Goal: Information Seeking & Learning: Find specific fact

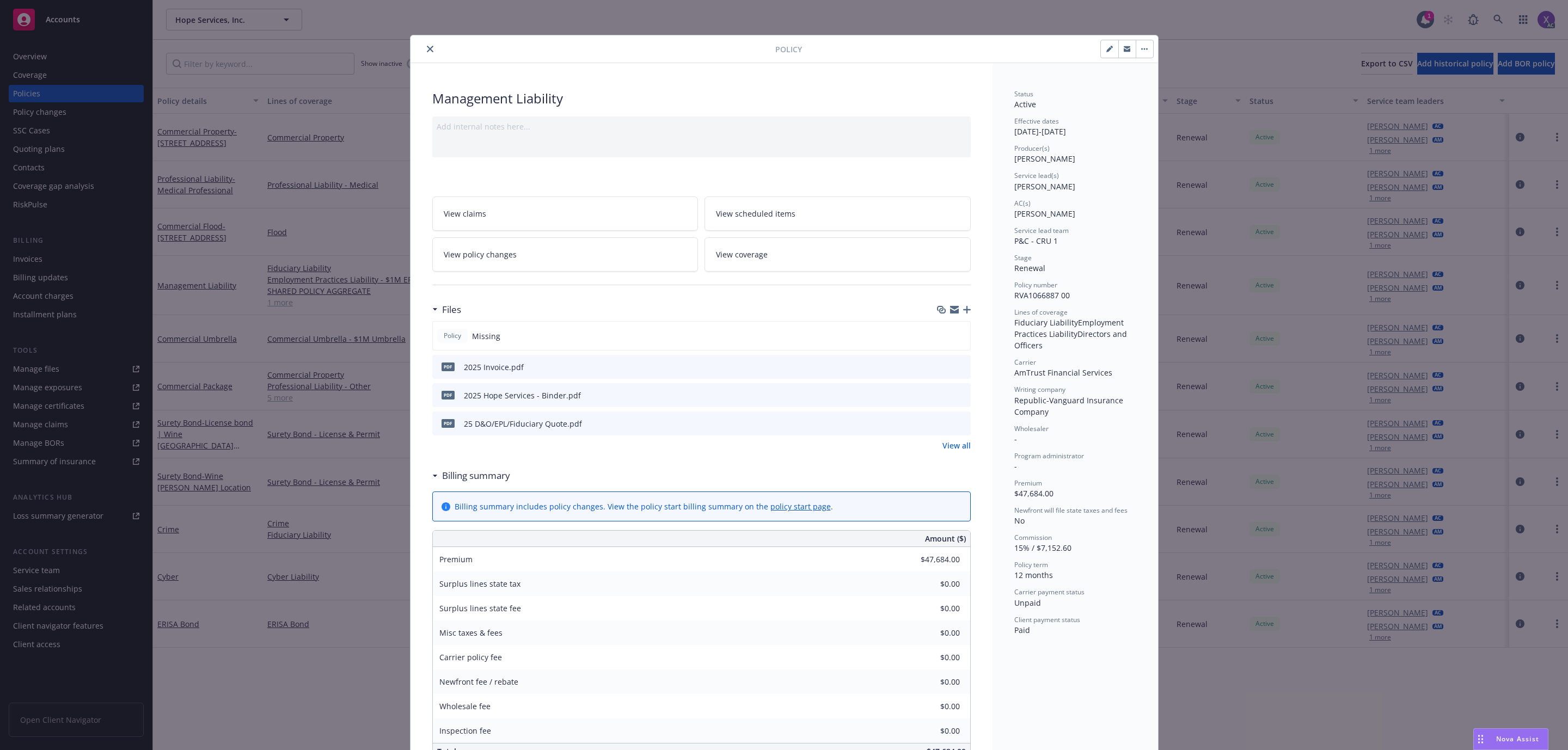
click at [427, 48] on icon "close" at bounding box center [430, 49] width 6 height 6
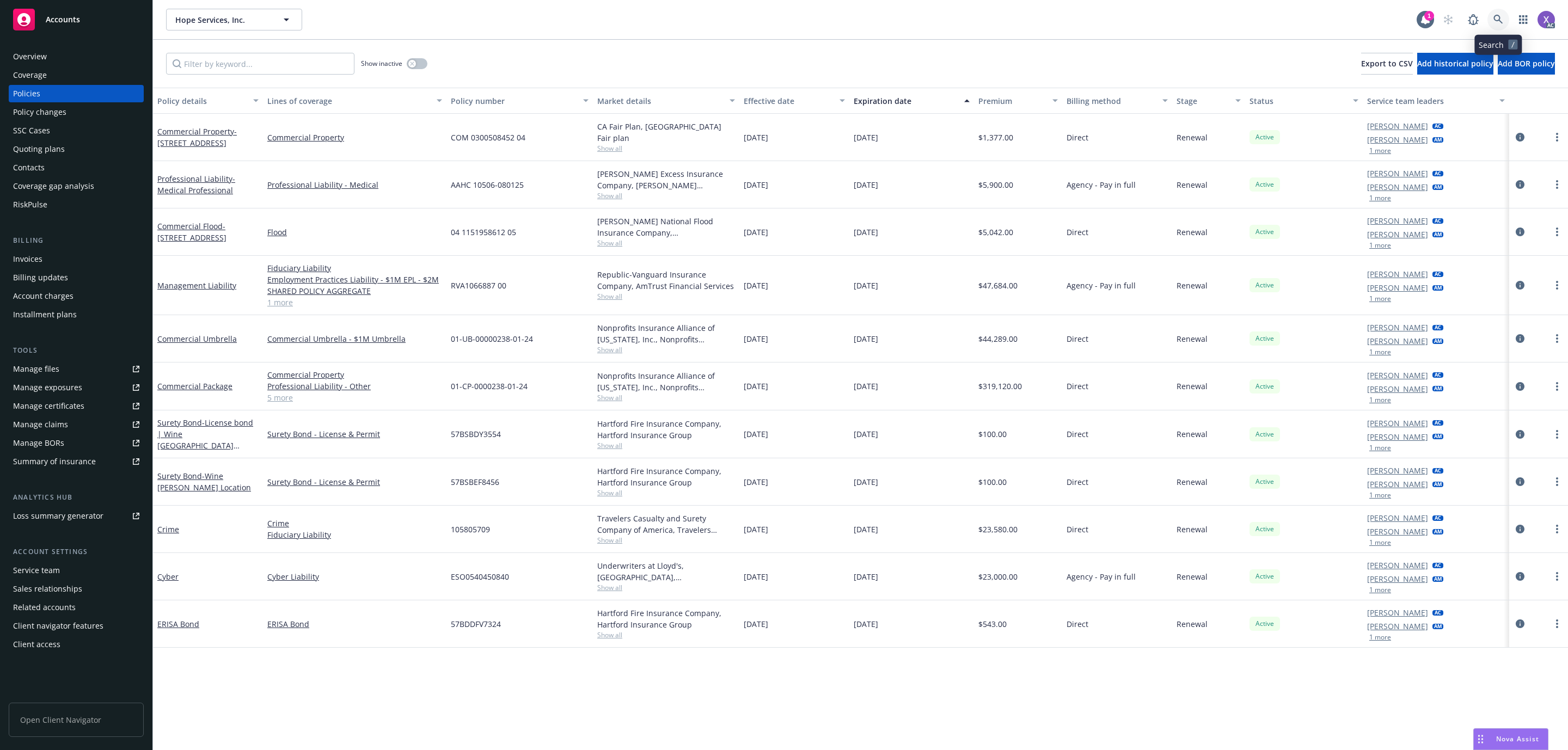
click at [1493, 12] on link at bounding box center [1498, 19] width 22 height 22
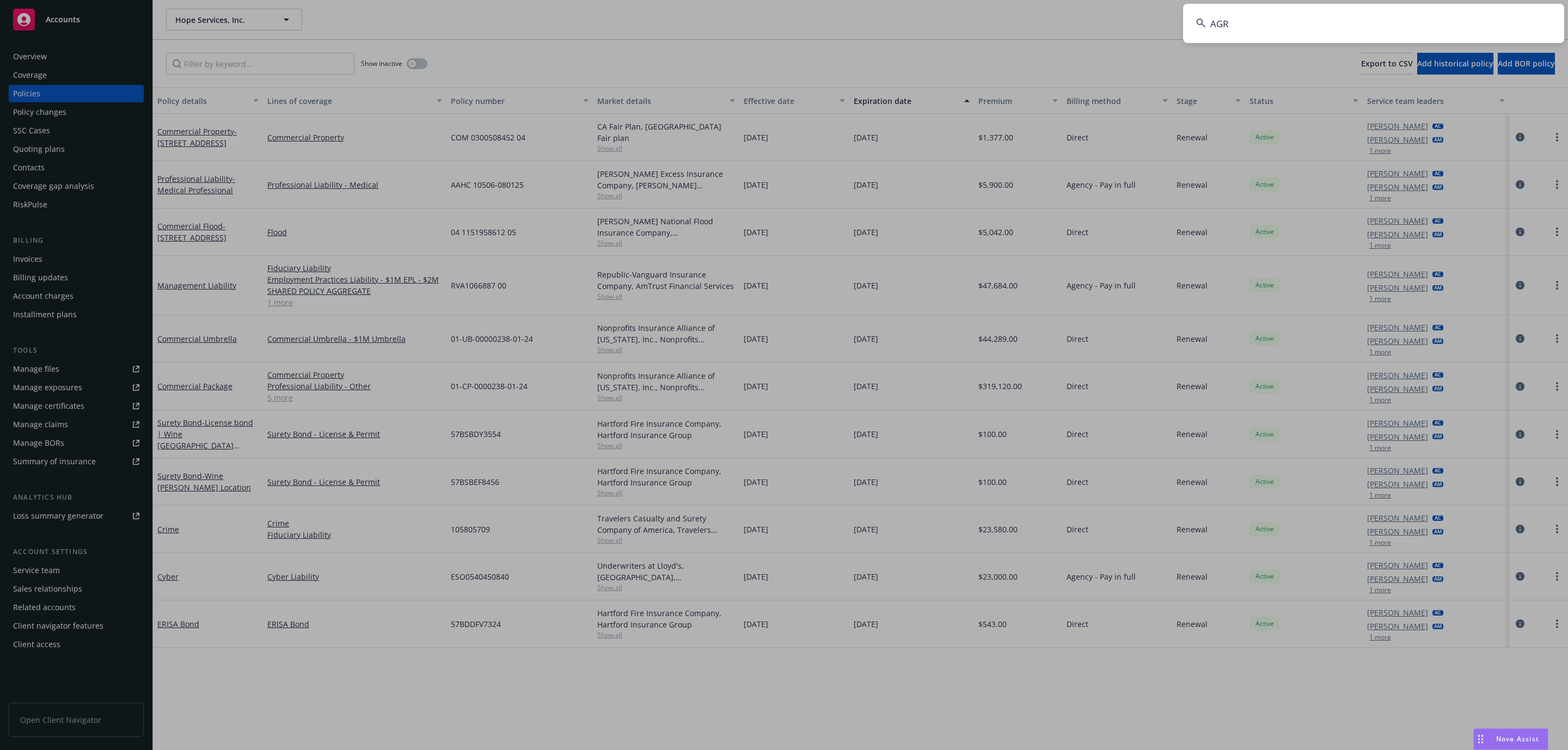
drag, startPoint x: 1372, startPoint y: 17, endPoint x: 1366, endPoint y: 18, distance: 6.1
click at [1369, 17] on input "AGR" at bounding box center [1373, 23] width 381 height 39
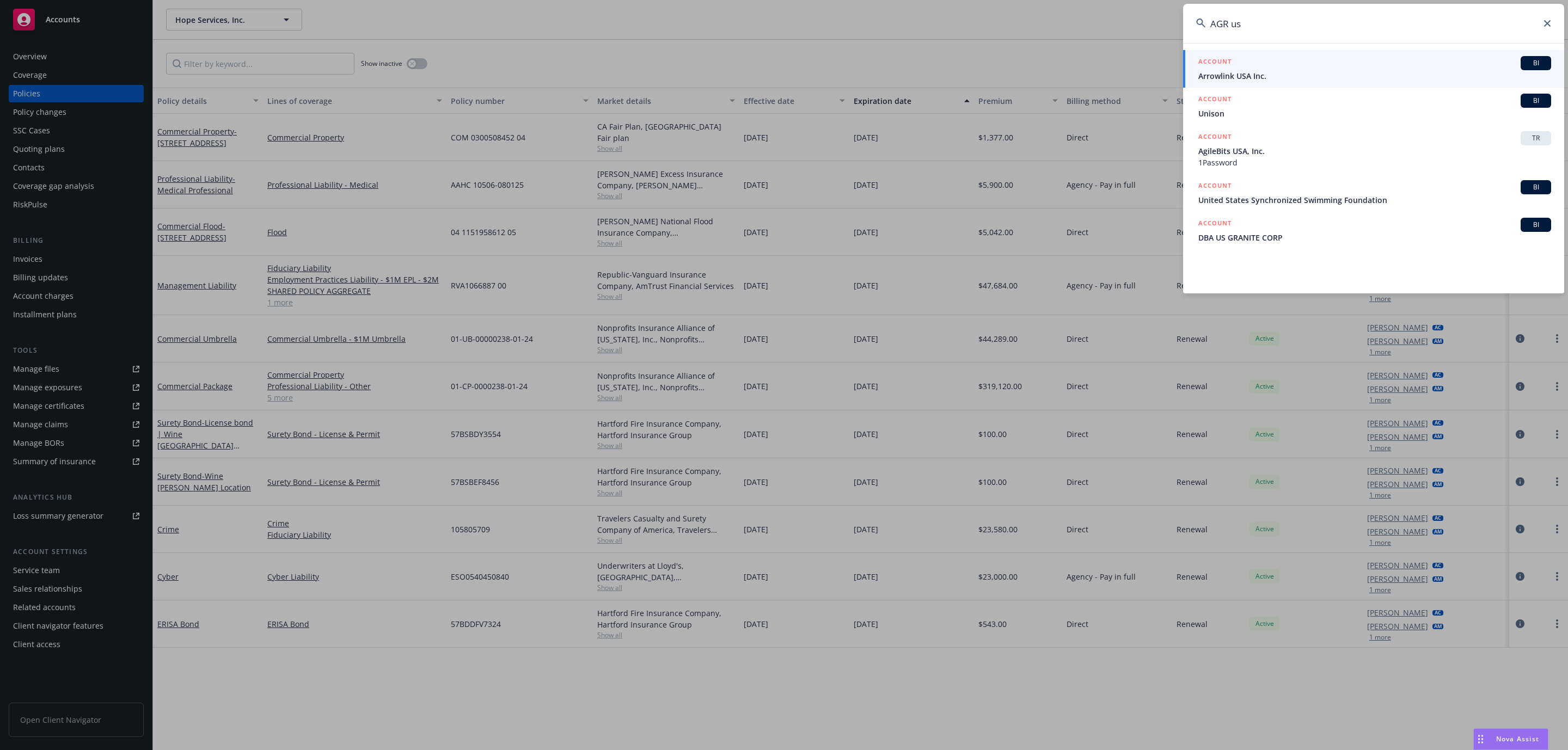
paste input "USP000453240001"
drag, startPoint x: 1269, startPoint y: 19, endPoint x: 1143, endPoint y: 36, distance: 127.1
click at [1143, 36] on div "USP000453240001 ACCOUNT BI Arrowlink USA Inc. ACCOUNT BI Unison ACCOUNT TR Agil…" at bounding box center [784, 375] width 1568 height 750
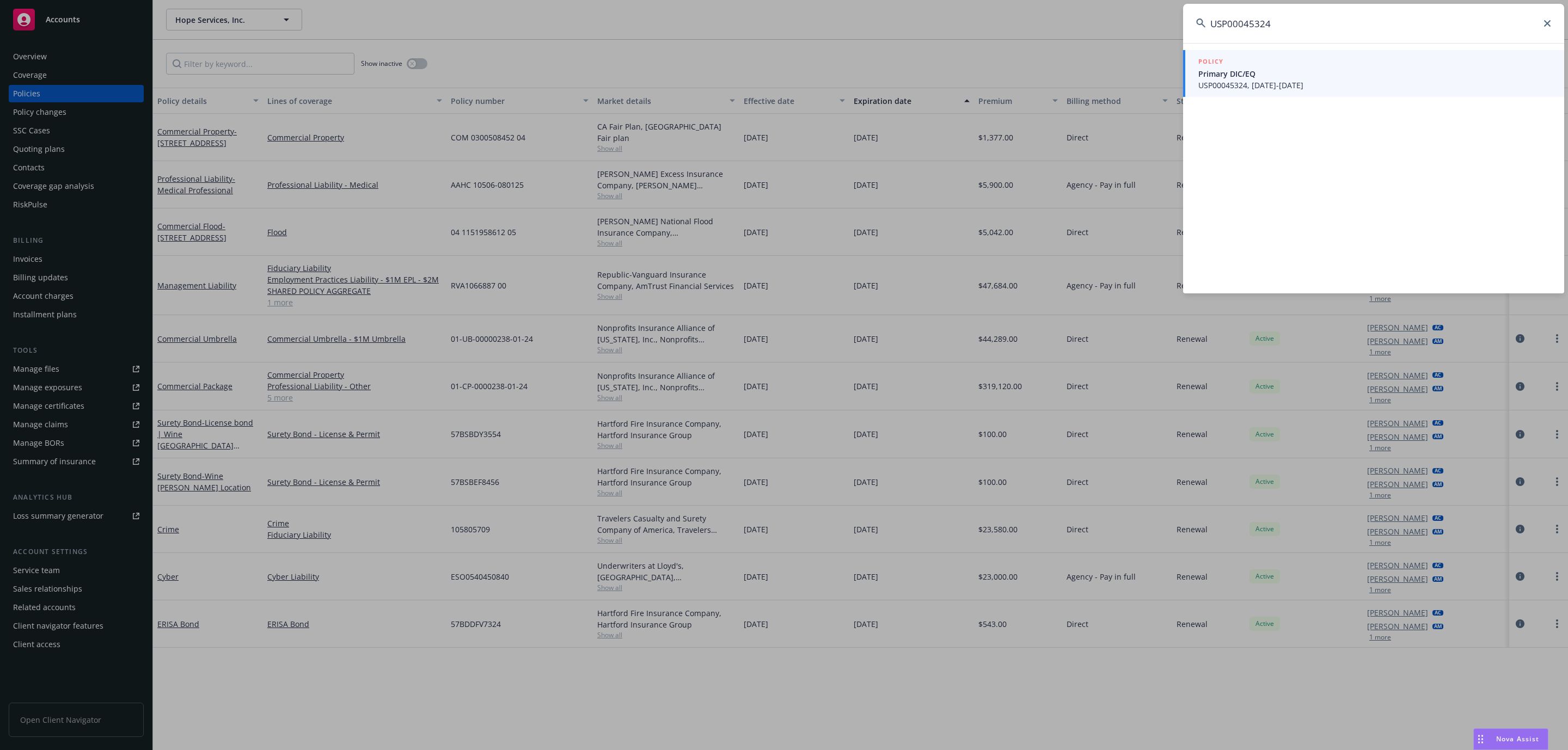
type input "USP00045324"
click at [1243, 75] on span "Primary DIC/EQ" at bounding box center [1375, 74] width 353 height 11
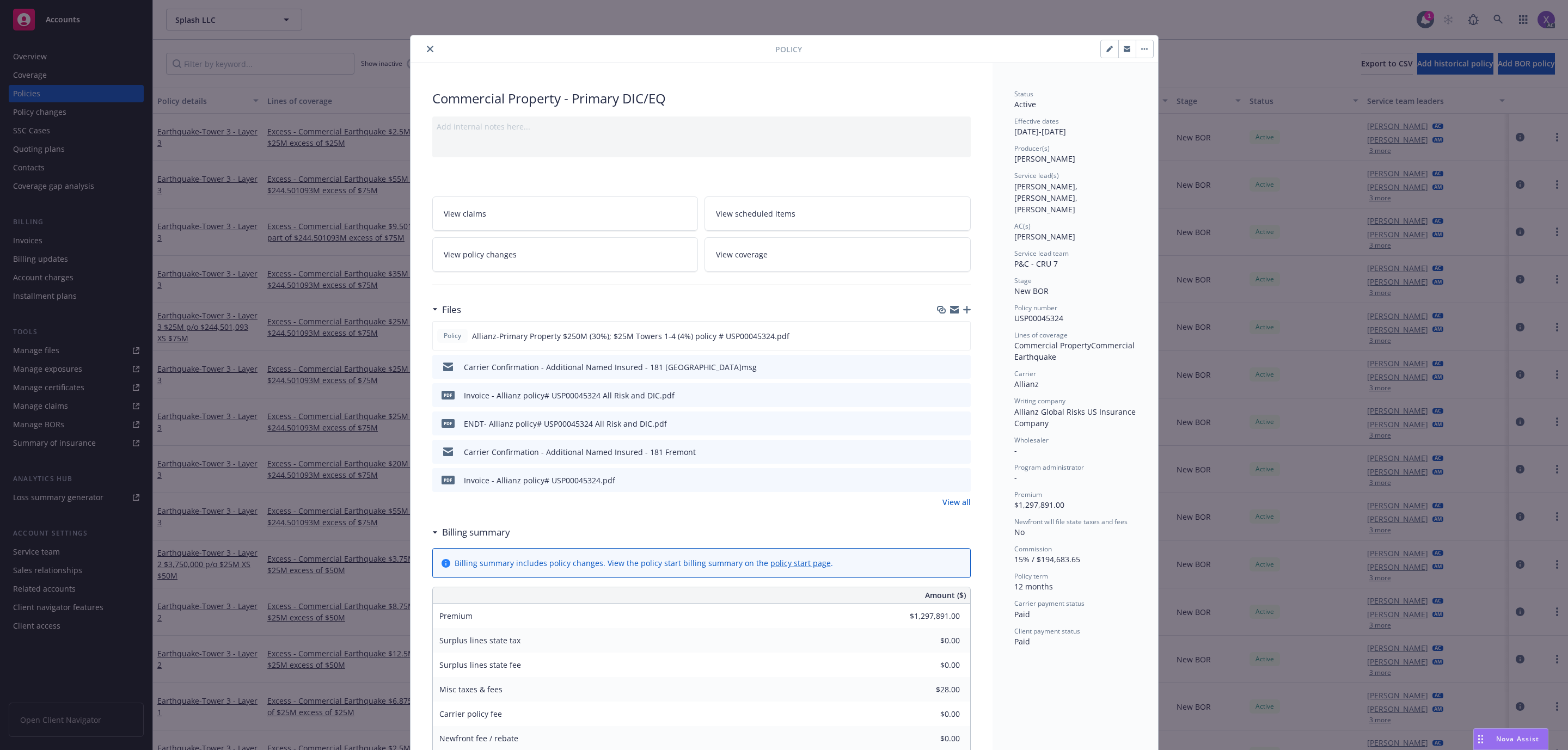
click at [427, 51] on icon "close" at bounding box center [430, 49] width 6 height 6
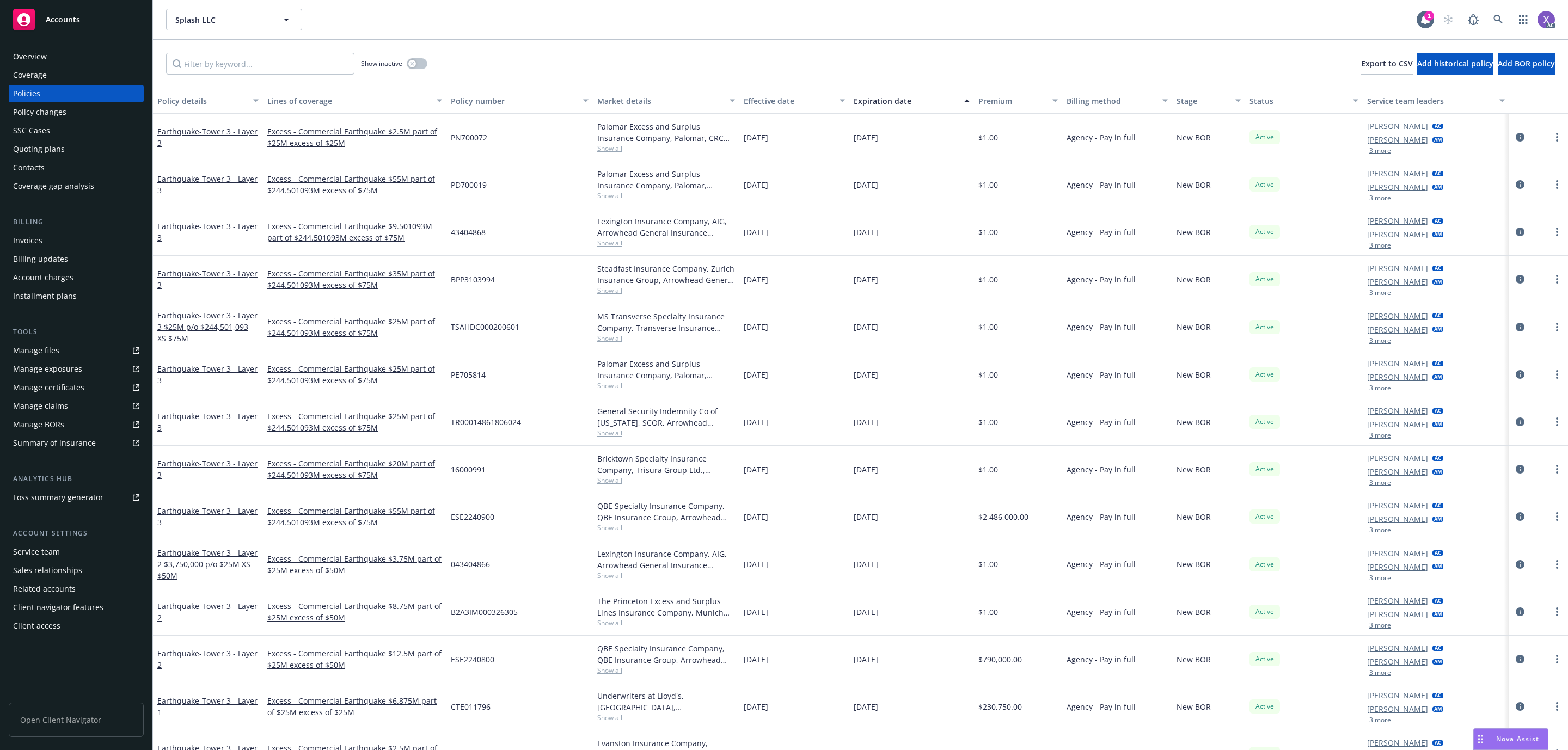
click at [42, 239] on div "Invoices" at bounding box center [76, 240] width 126 height 17
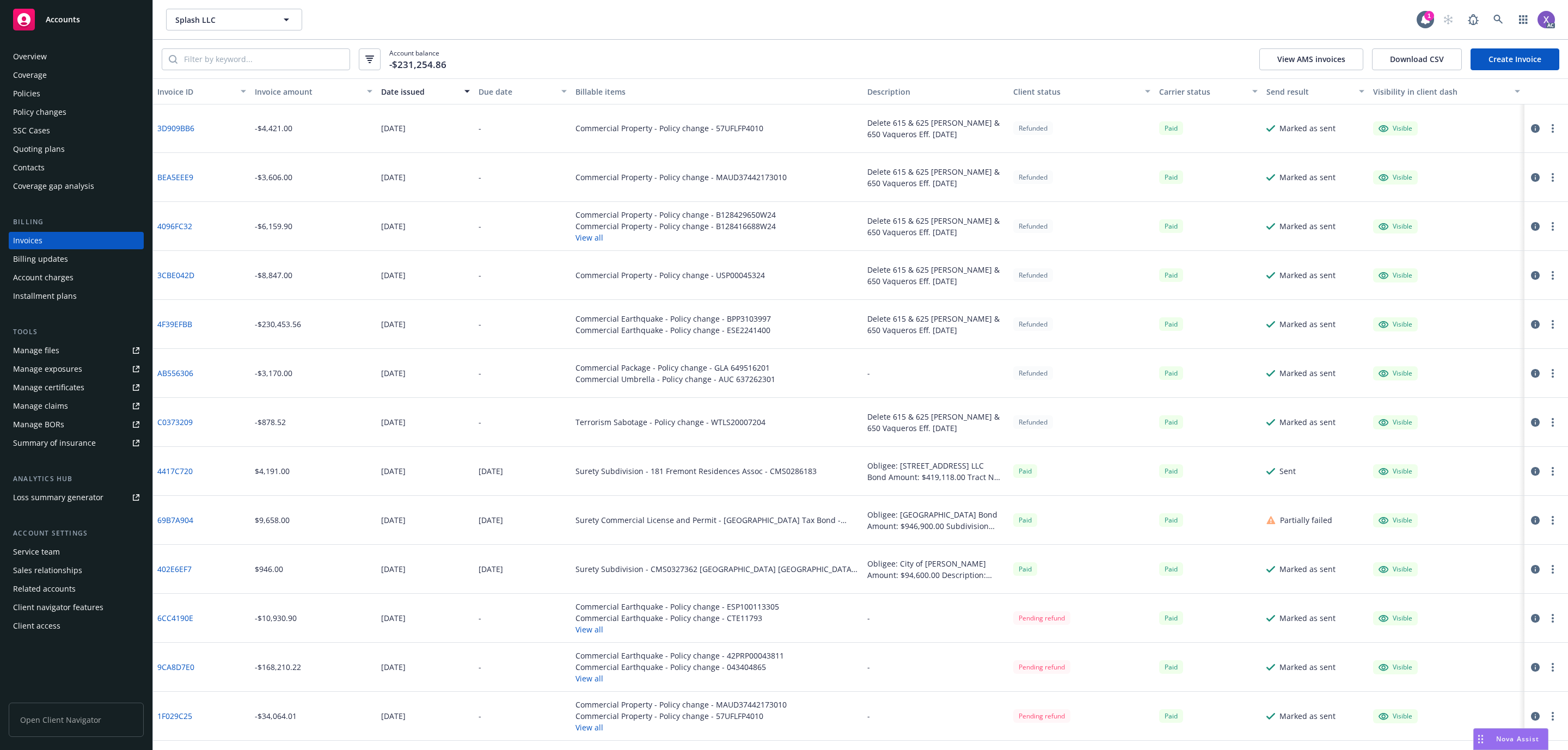
scroll to position [653, 0]
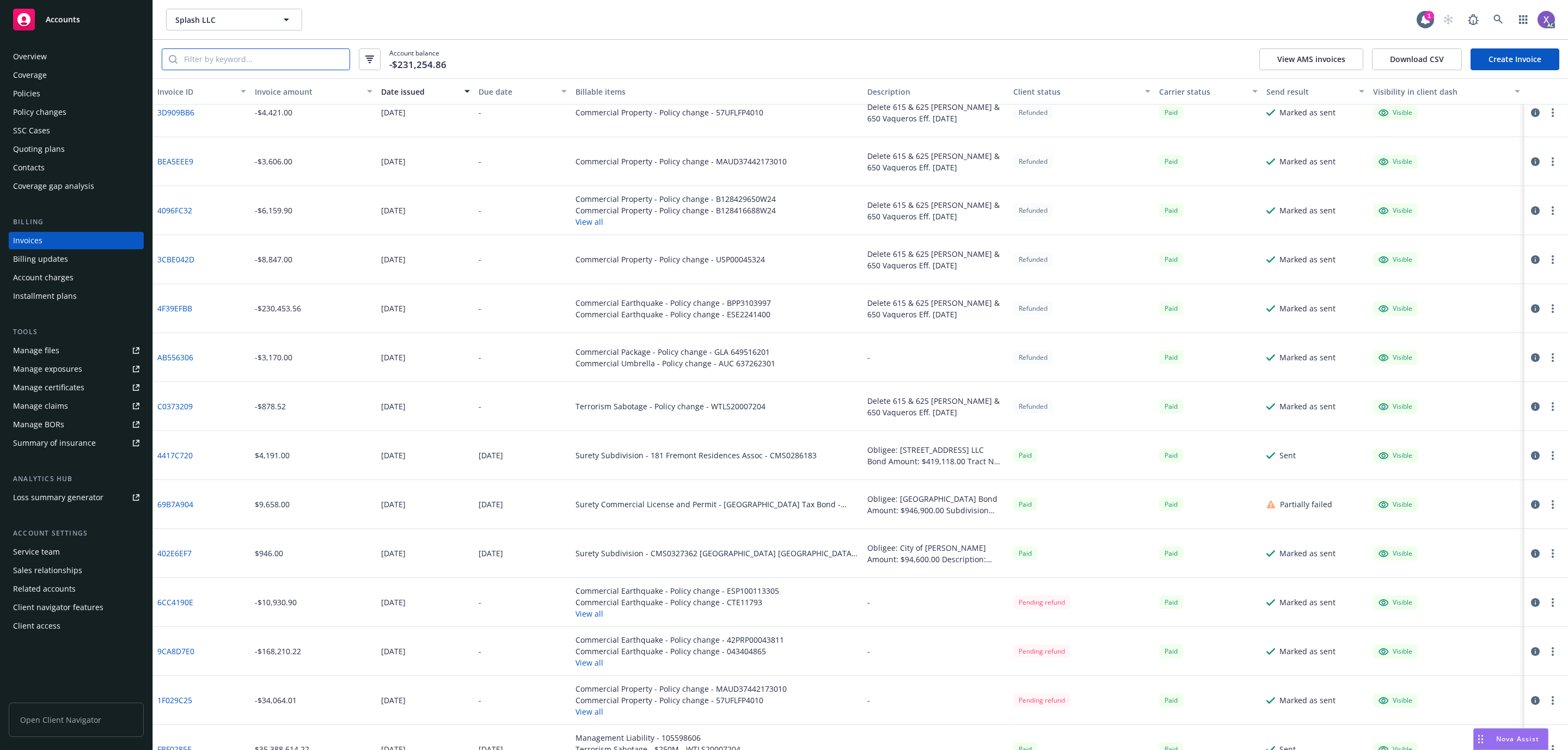
click at [253, 63] on input "search" at bounding box center [263, 59] width 172 height 21
paste input "USP000453240001"
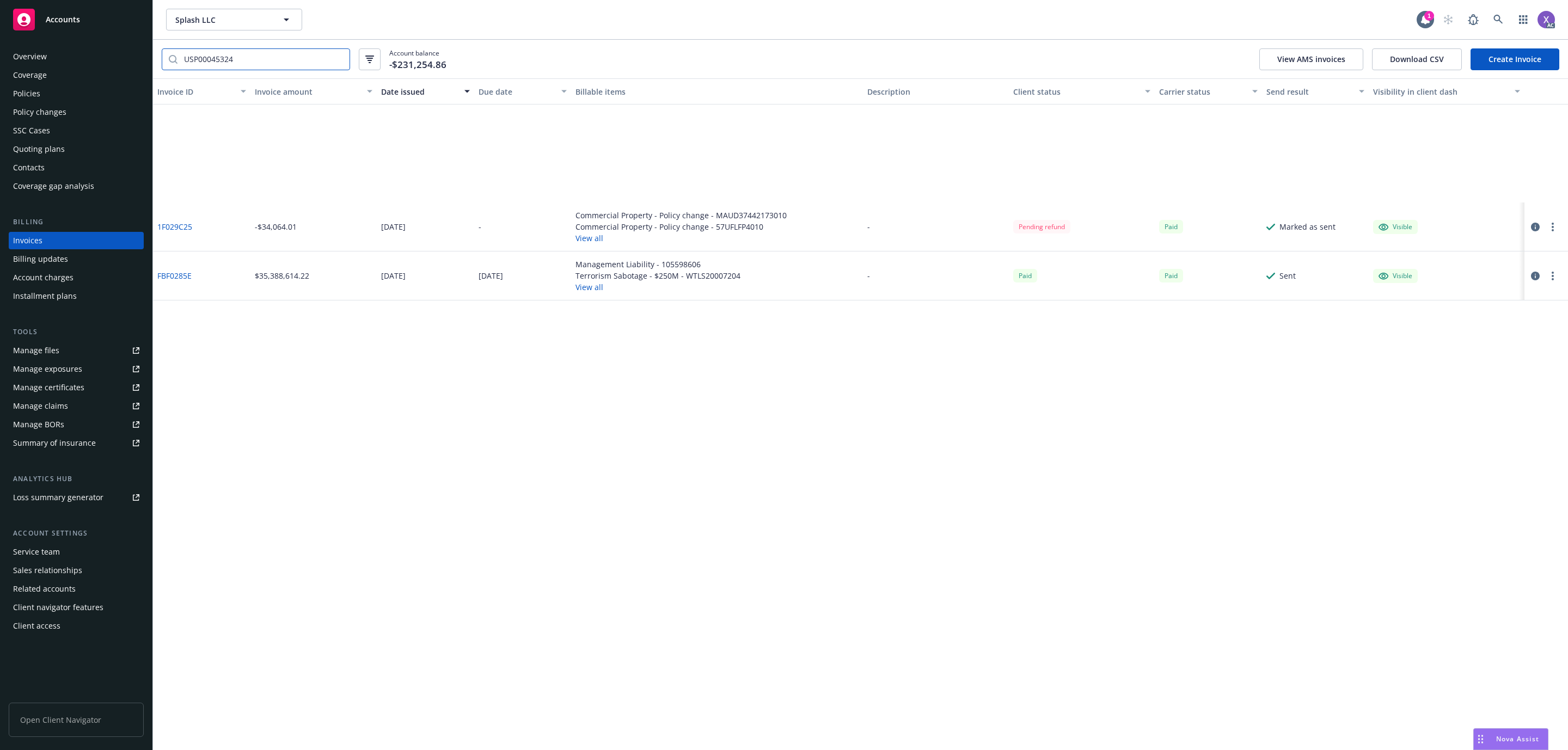
type input "USP00045324"
click at [178, 227] on link "1F029C25" at bounding box center [174, 227] width 35 height 11
click at [1502, 19] on icon at bounding box center [1498, 20] width 10 height 10
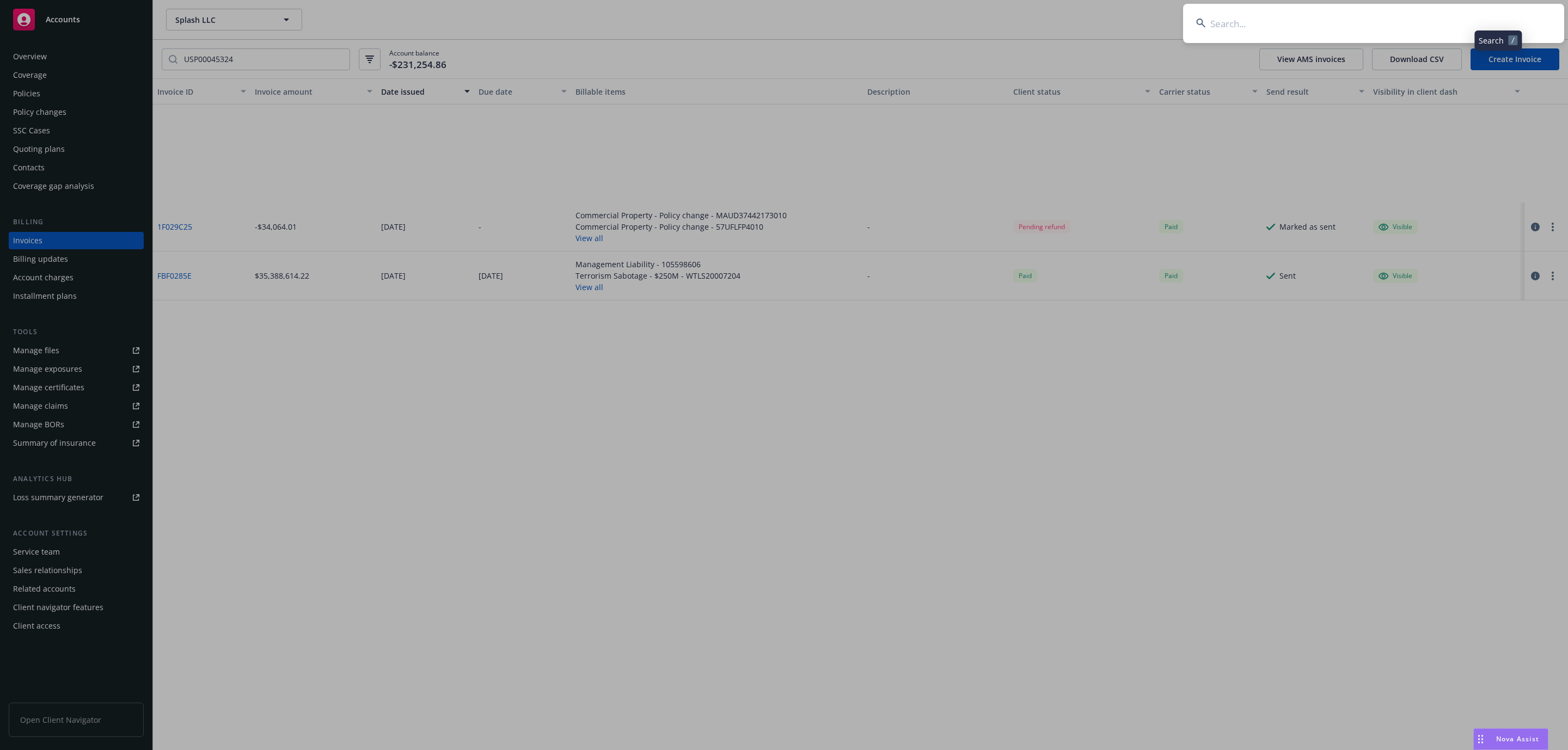
click at [1426, 17] on input at bounding box center [1373, 23] width 381 height 39
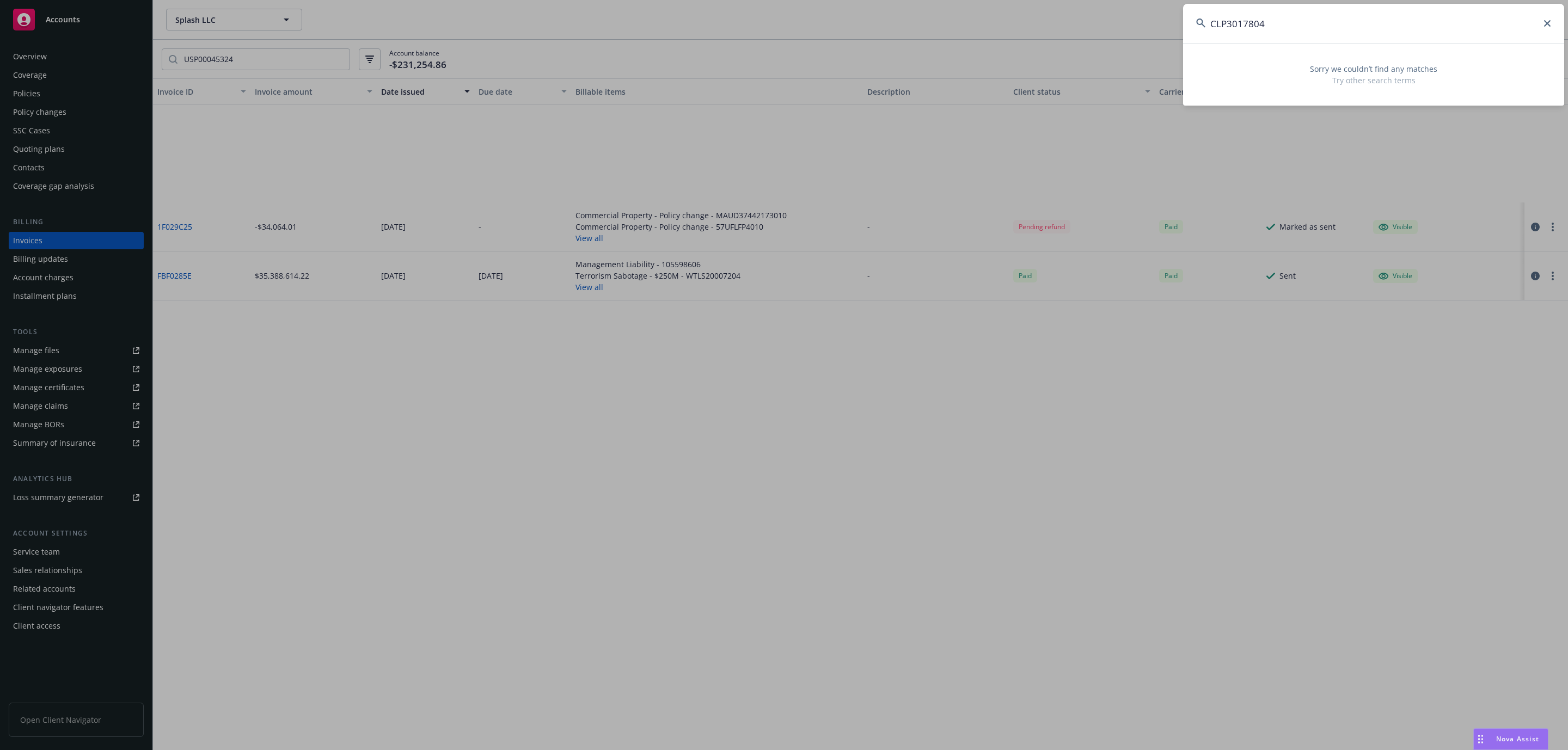
click at [1227, 23] on input "CLP3017804" at bounding box center [1373, 23] width 381 height 39
type input "CLP 3017804"
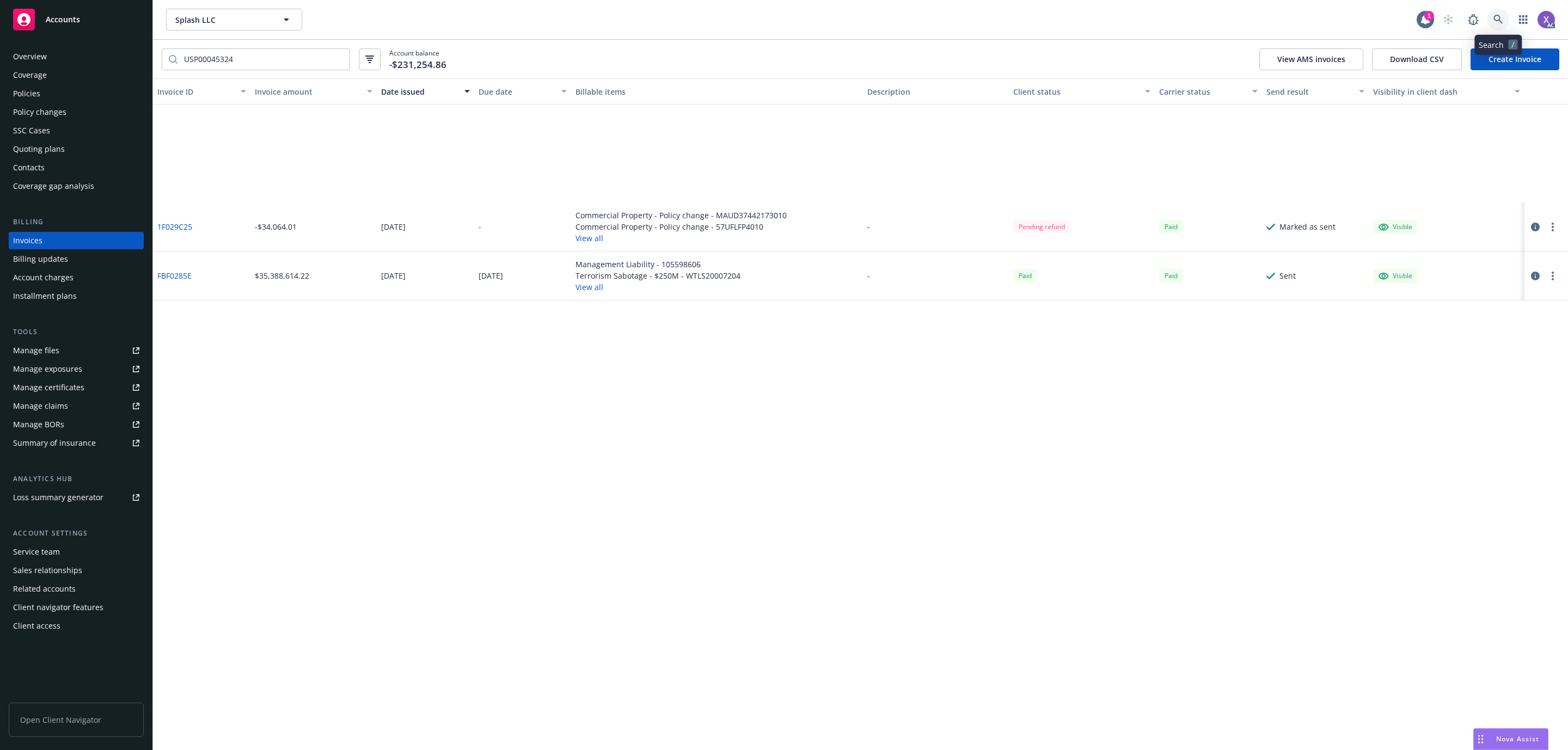
click at [1497, 16] on icon at bounding box center [1498, 20] width 10 height 10
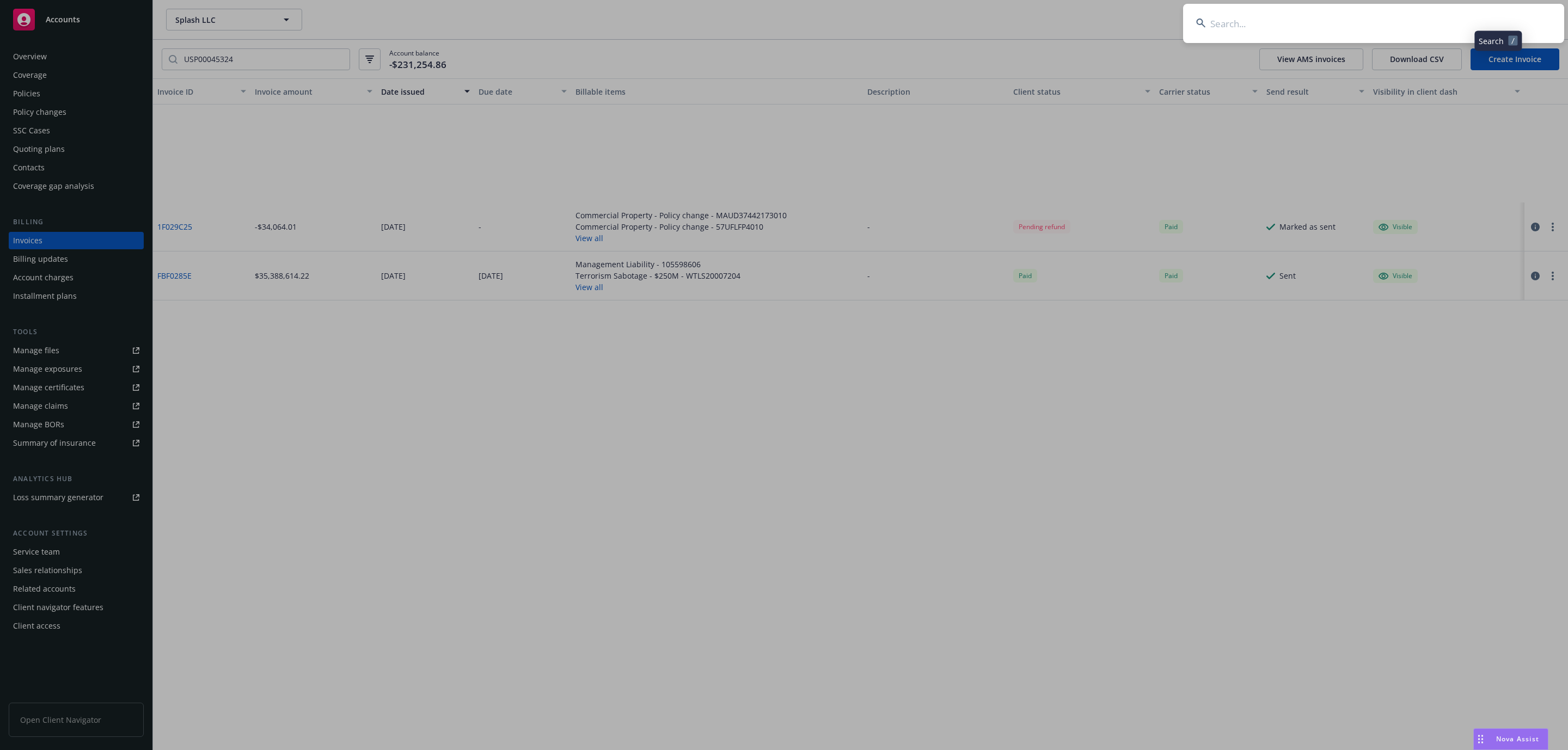
click at [1362, 34] on input at bounding box center [1373, 23] width 381 height 39
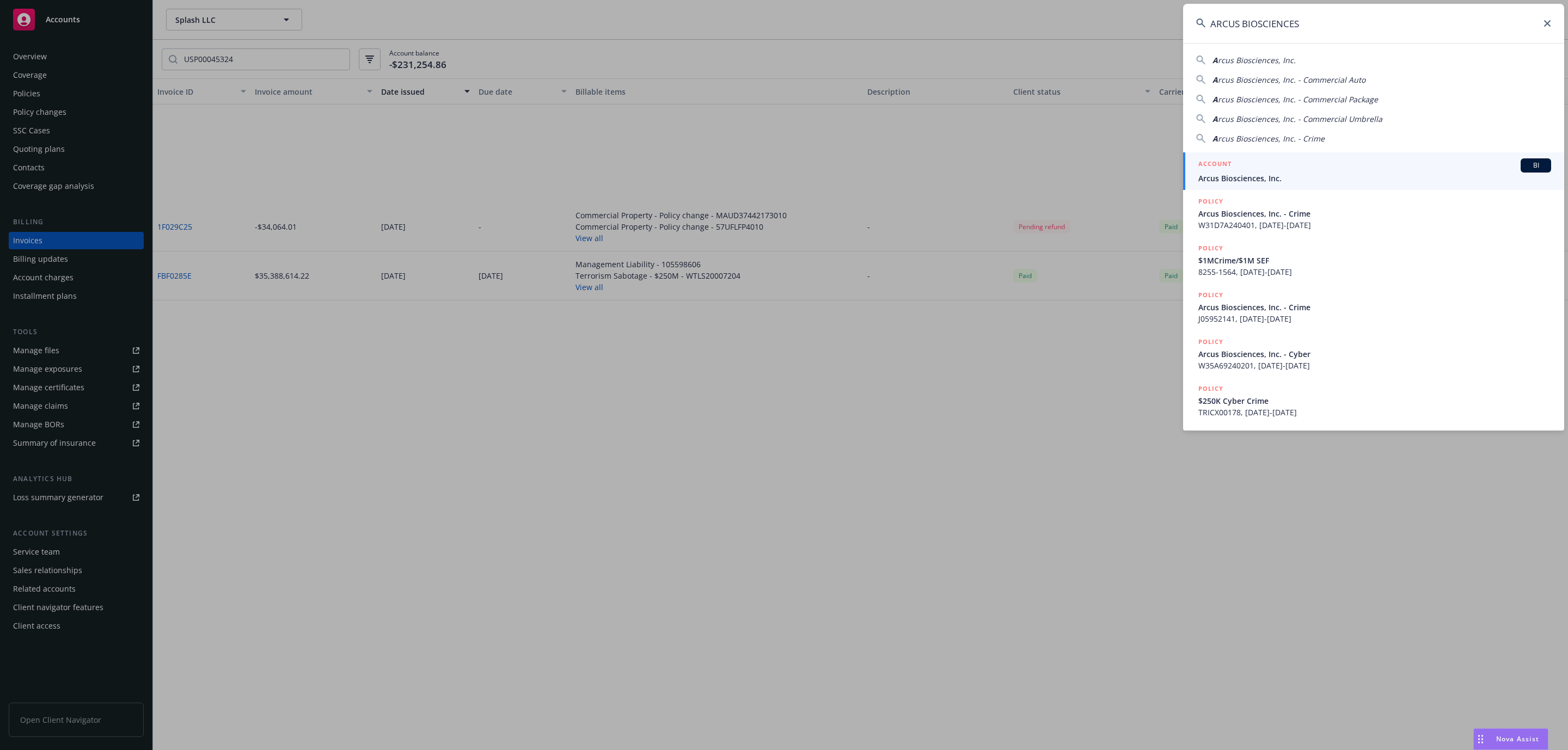
type input "ARCUS BIOSCIENCES"
click at [1276, 171] on div "ACCOUNT BI" at bounding box center [1375, 166] width 353 height 14
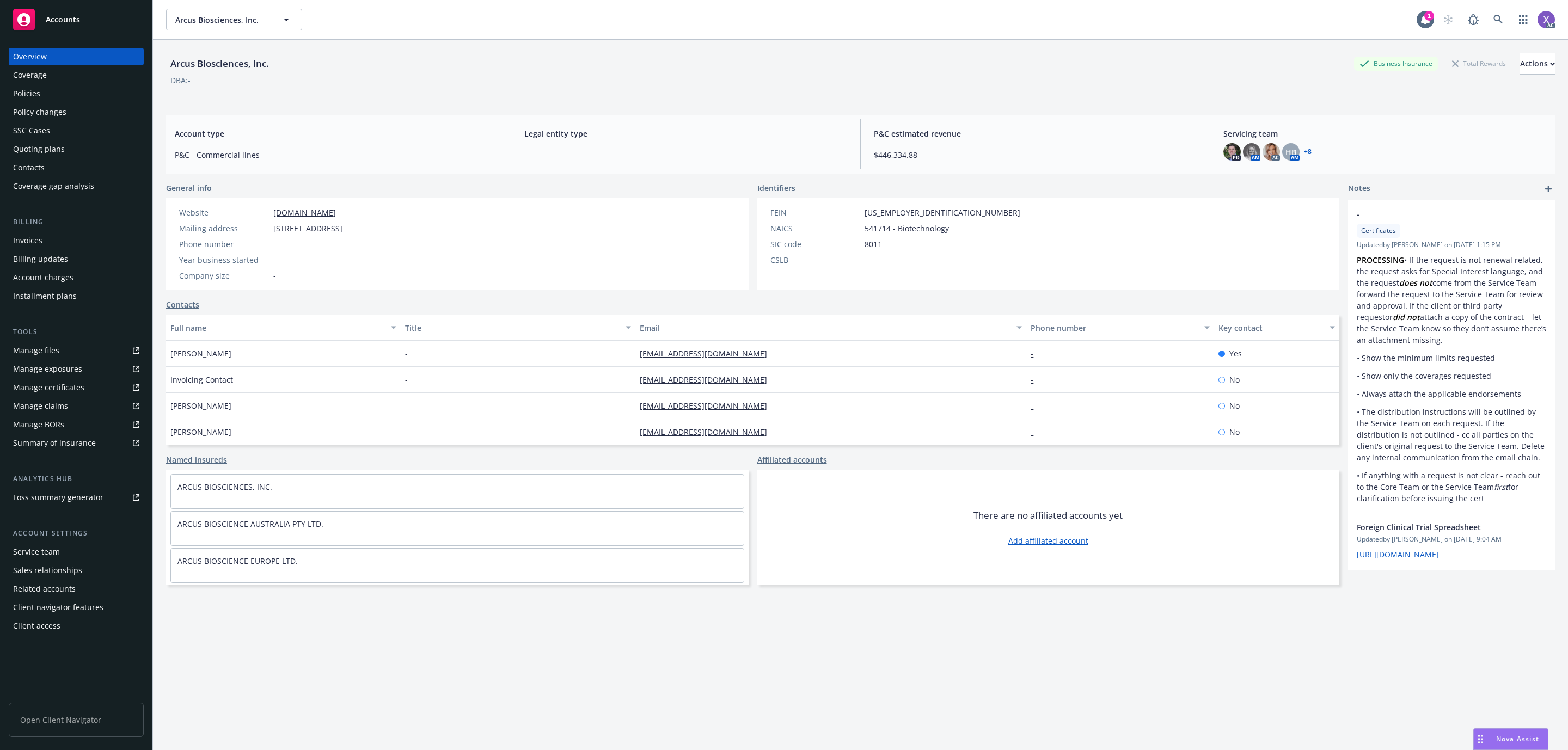
click at [29, 245] on div "Invoices" at bounding box center [27, 240] width 29 height 17
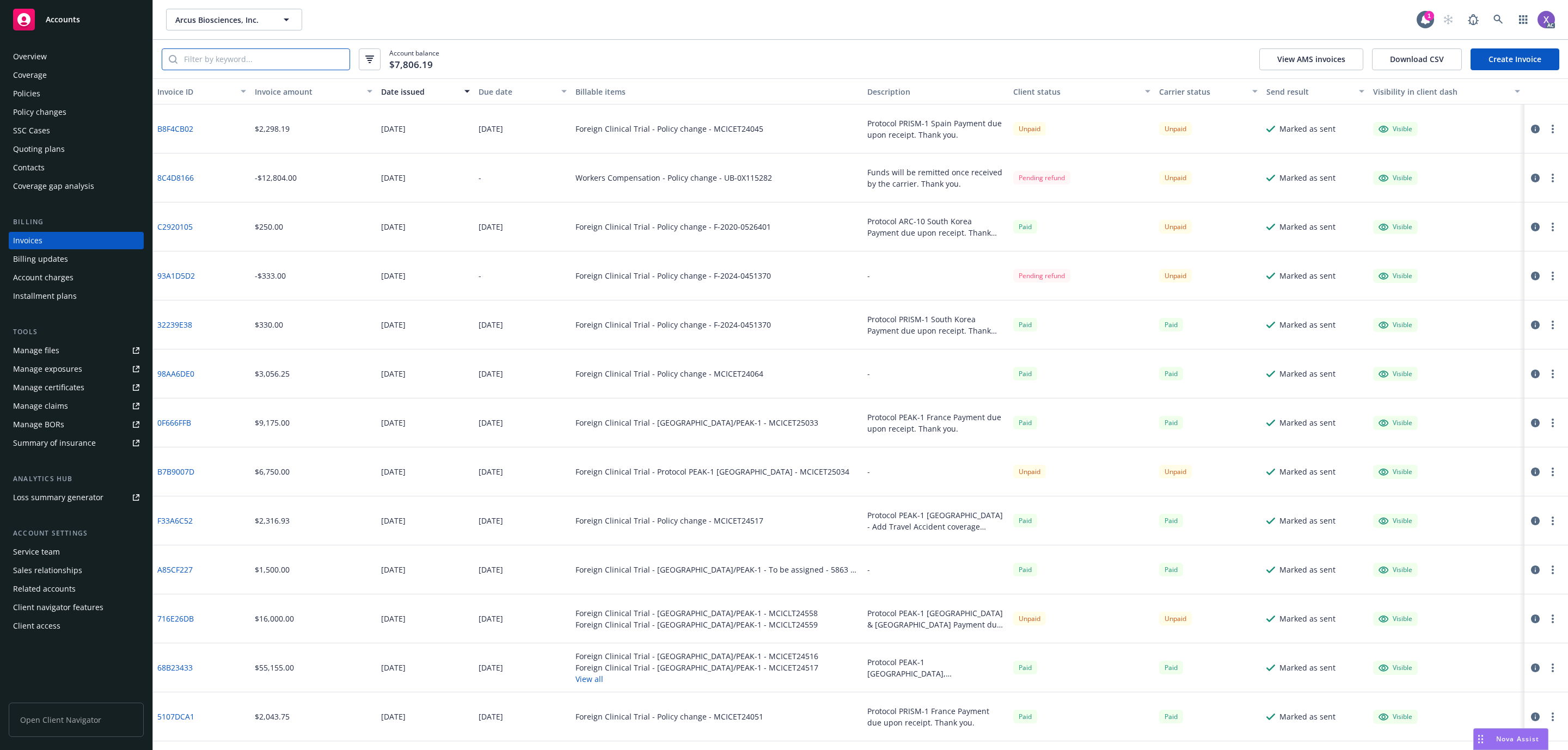
click at [256, 59] on input "search" at bounding box center [263, 59] width 172 height 21
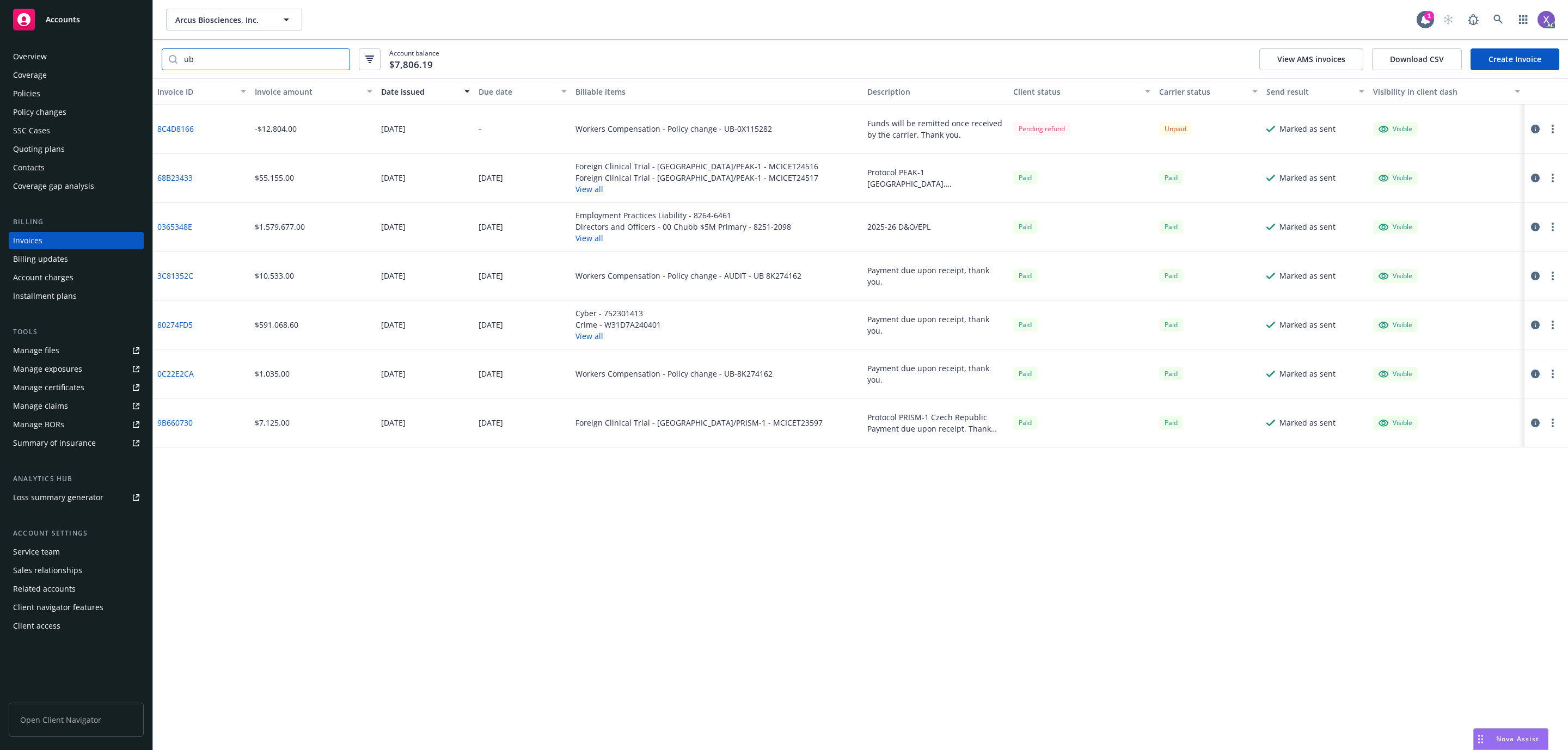
type input "ub"
click at [574, 671] on div "Invoice ID Invoice amount Date issued Due date Billable items Description Clien…" at bounding box center [860, 414] width 1415 height 672
